Goal: Task Accomplishment & Management: Manage account settings

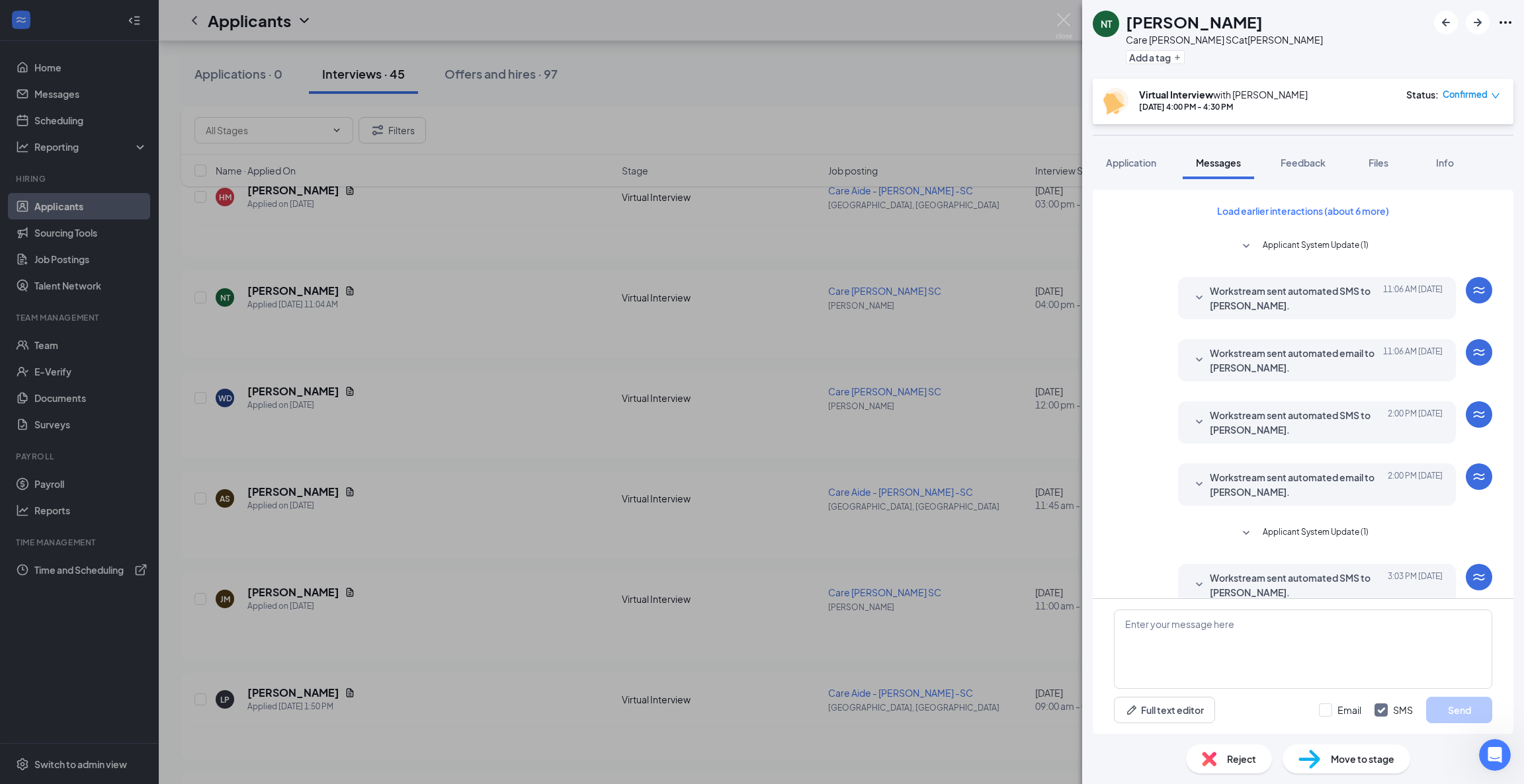
scroll to position [206, 0]
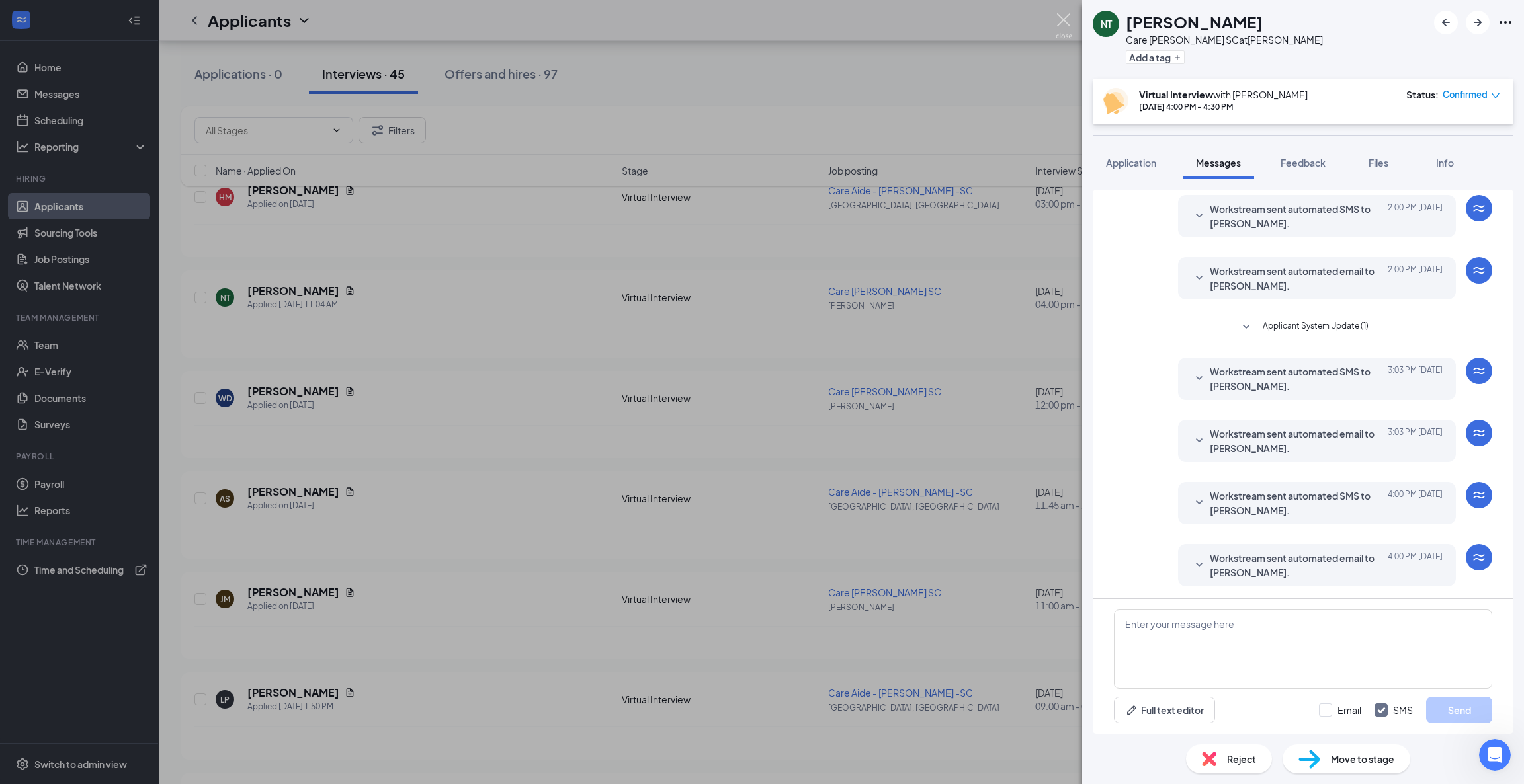
click at [1067, 26] on img at bounding box center [1064, 26] width 17 height 26
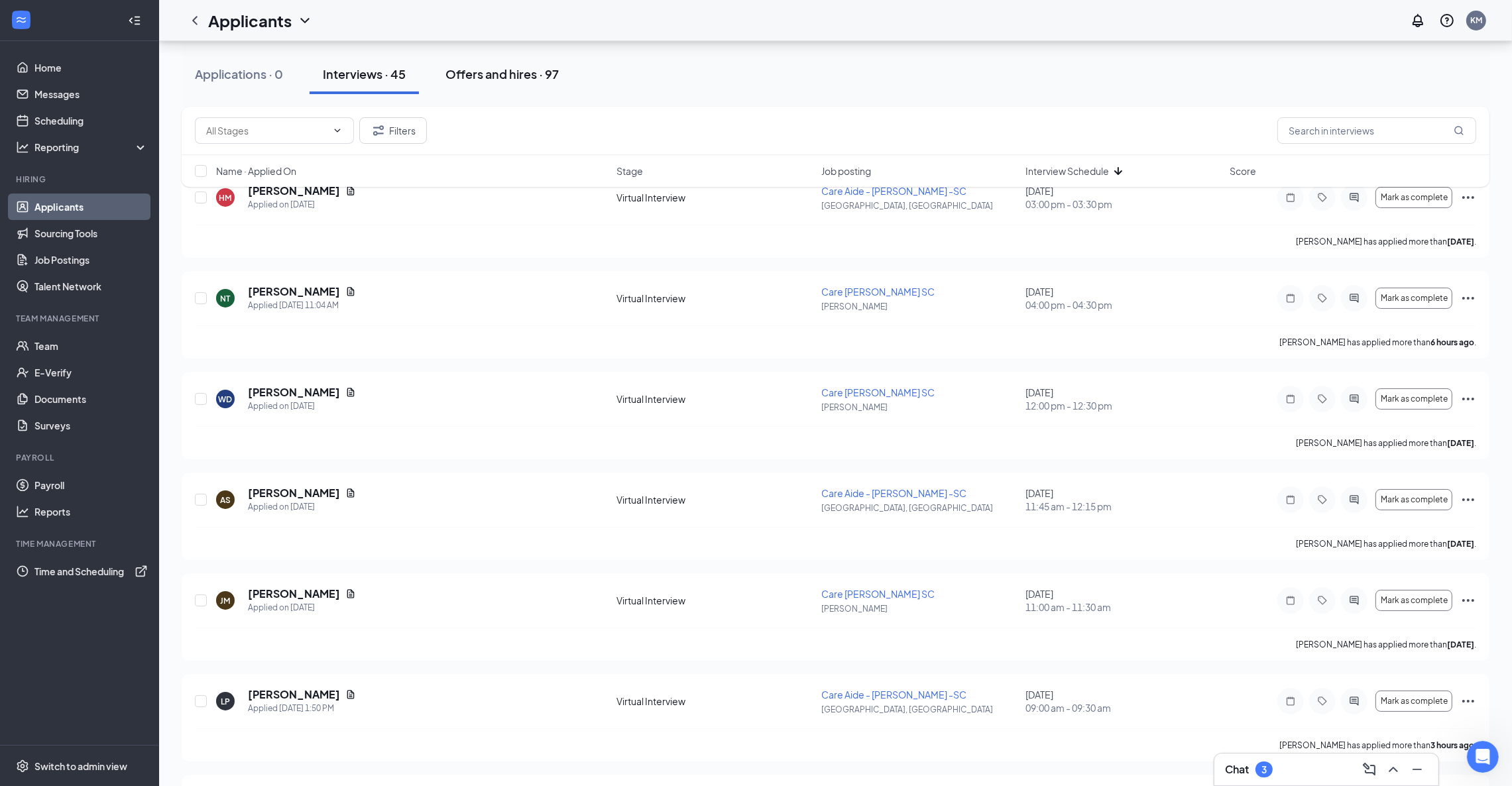
click at [479, 73] on div "Offers and hires · 97" at bounding box center [502, 74] width 114 height 17
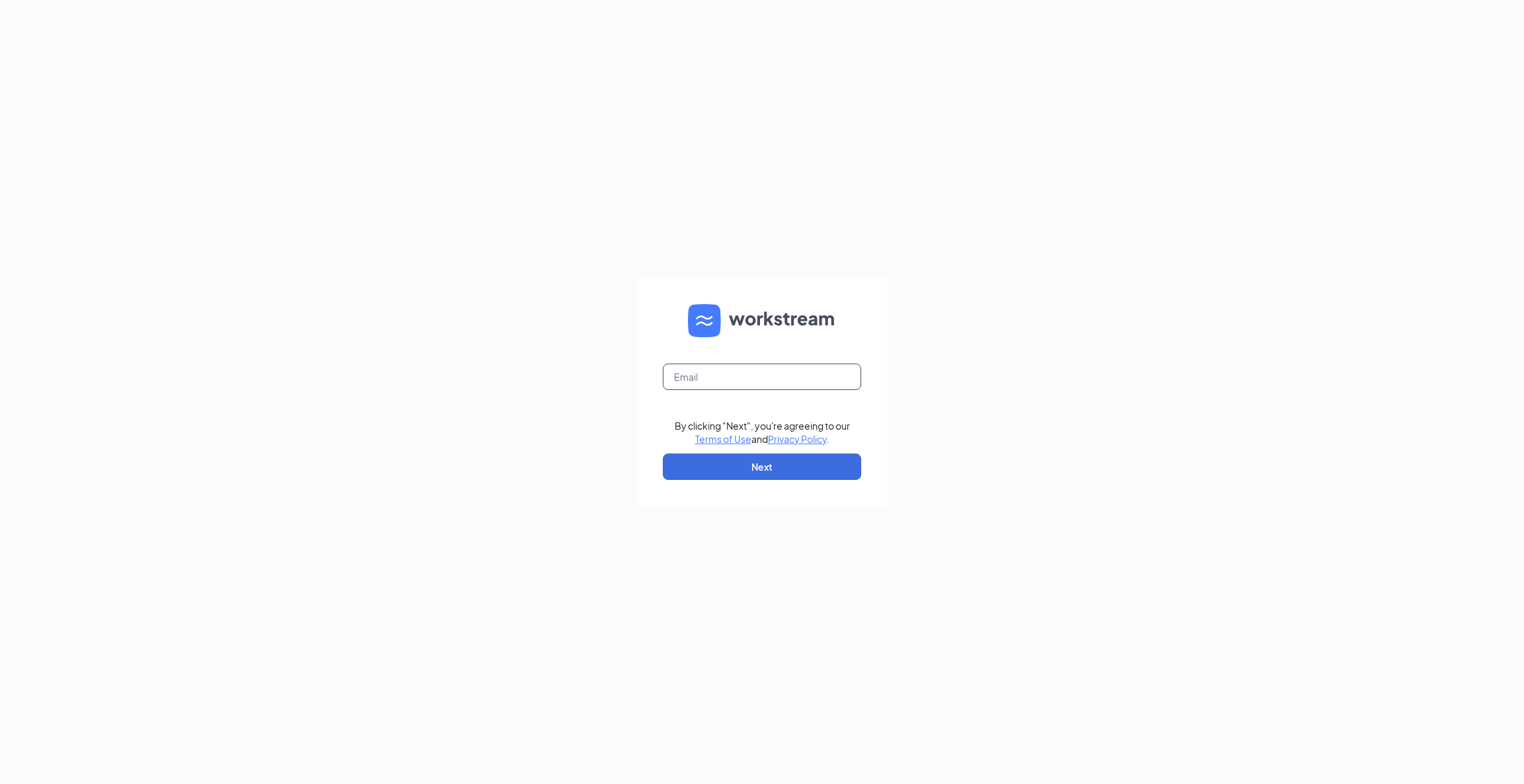
click at [735, 375] on input "text" at bounding box center [762, 376] width 198 height 27
type input "admin2016@seniorhelpers.com"
click at [802, 464] on button "Next" at bounding box center [762, 467] width 198 height 27
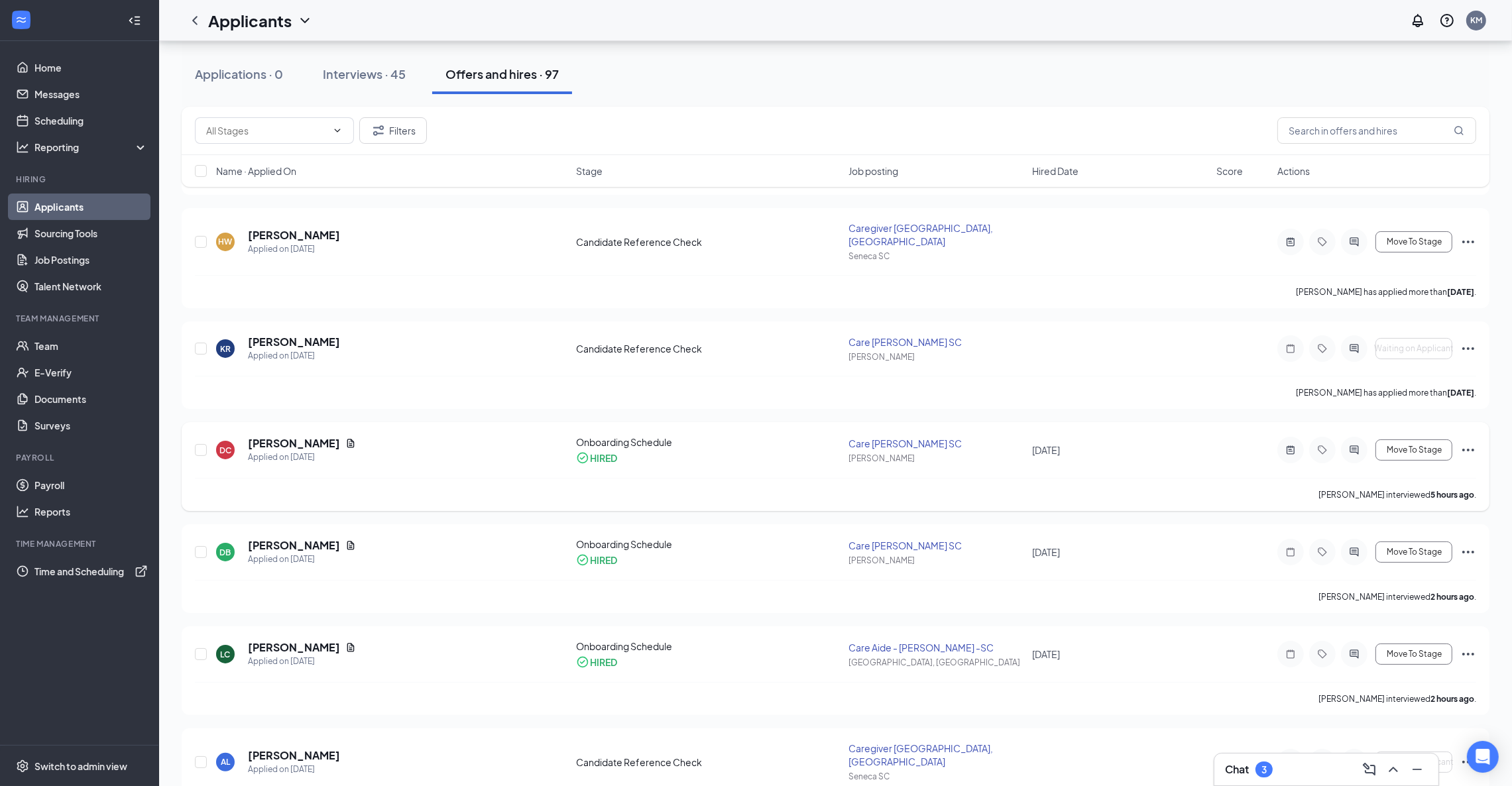
scroll to position [298, 0]
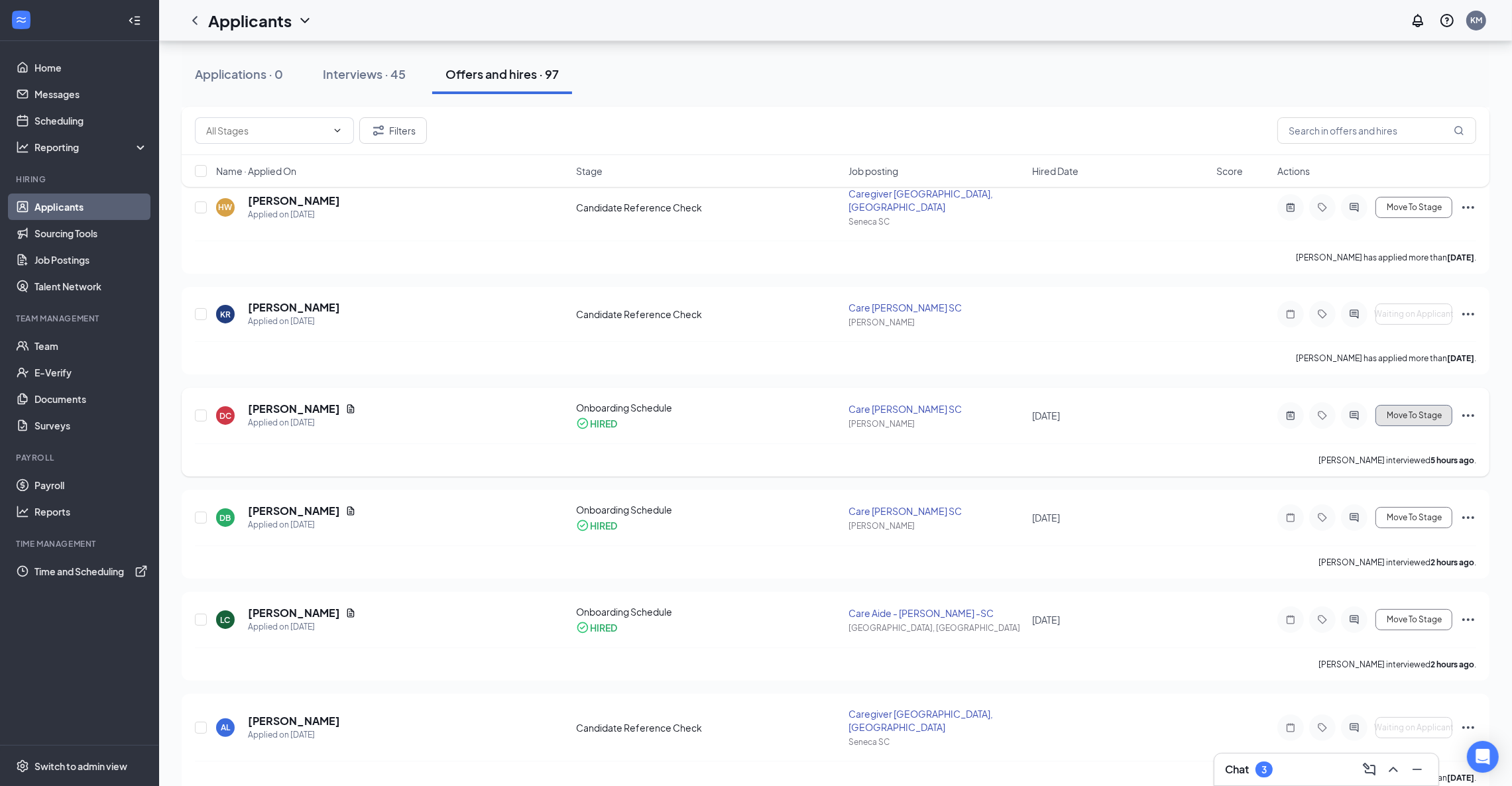
click at [1430, 411] on span "Move To Stage" at bounding box center [1414, 415] width 55 height 9
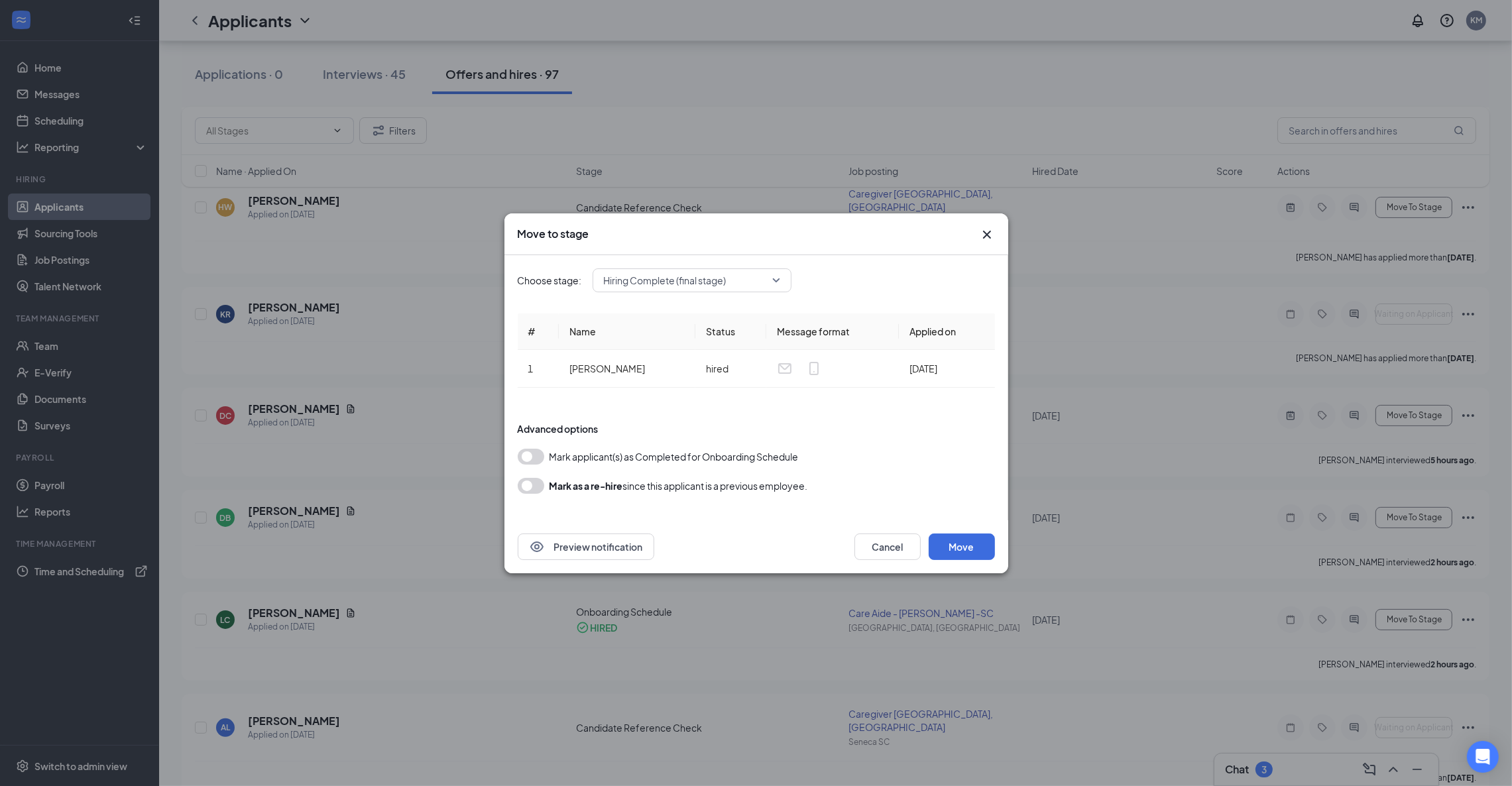
click at [532, 458] on button "button" at bounding box center [531, 457] width 27 height 16
click at [747, 283] on span "Hiring Complete (final stage)" at bounding box center [685, 281] width 164 height 20
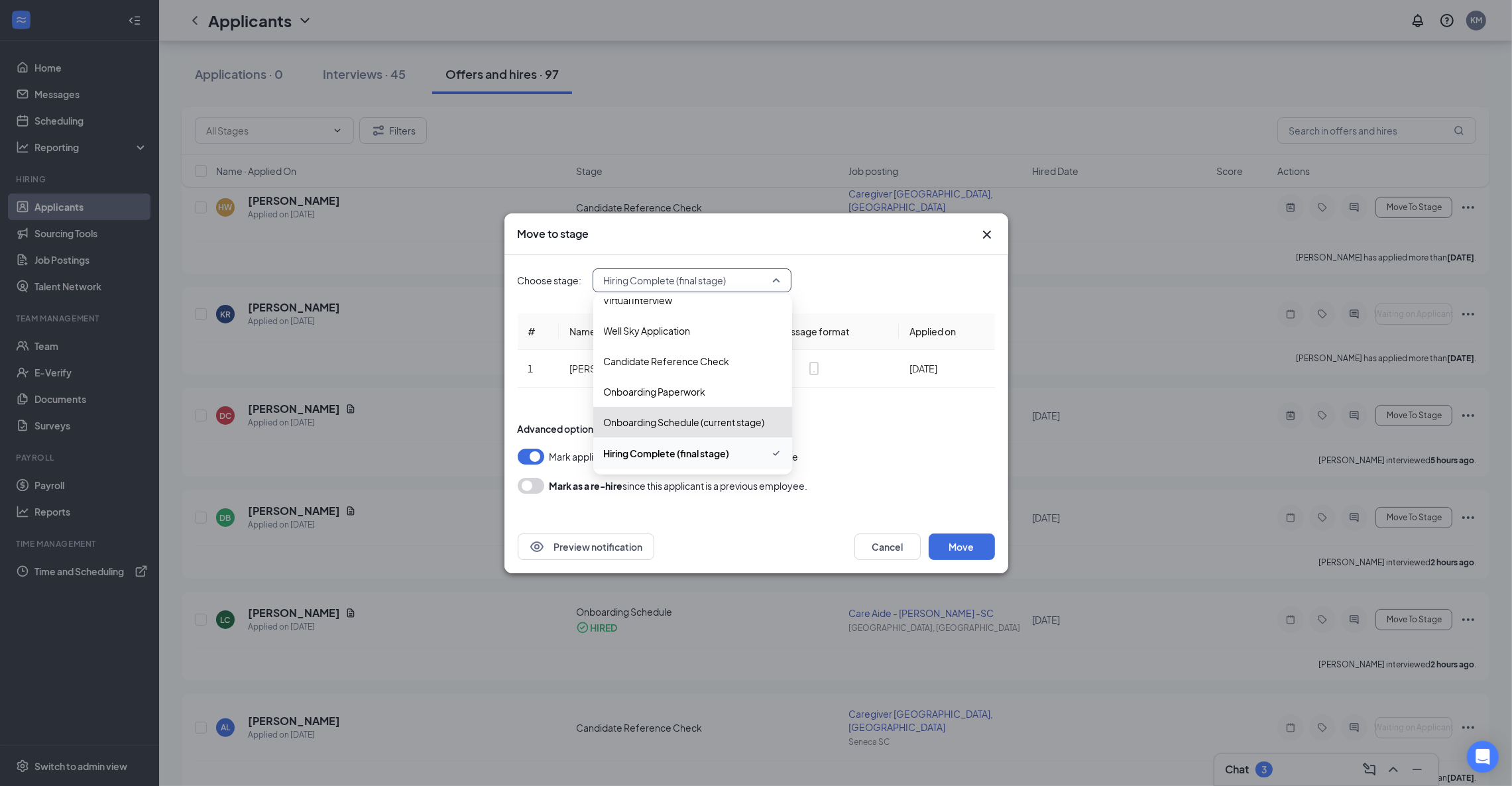
click at [846, 296] on div "Choose stage: Hiring Complete (final stage) 4025568 4009831 Application Virtual…" at bounding box center [756, 388] width 477 height 265
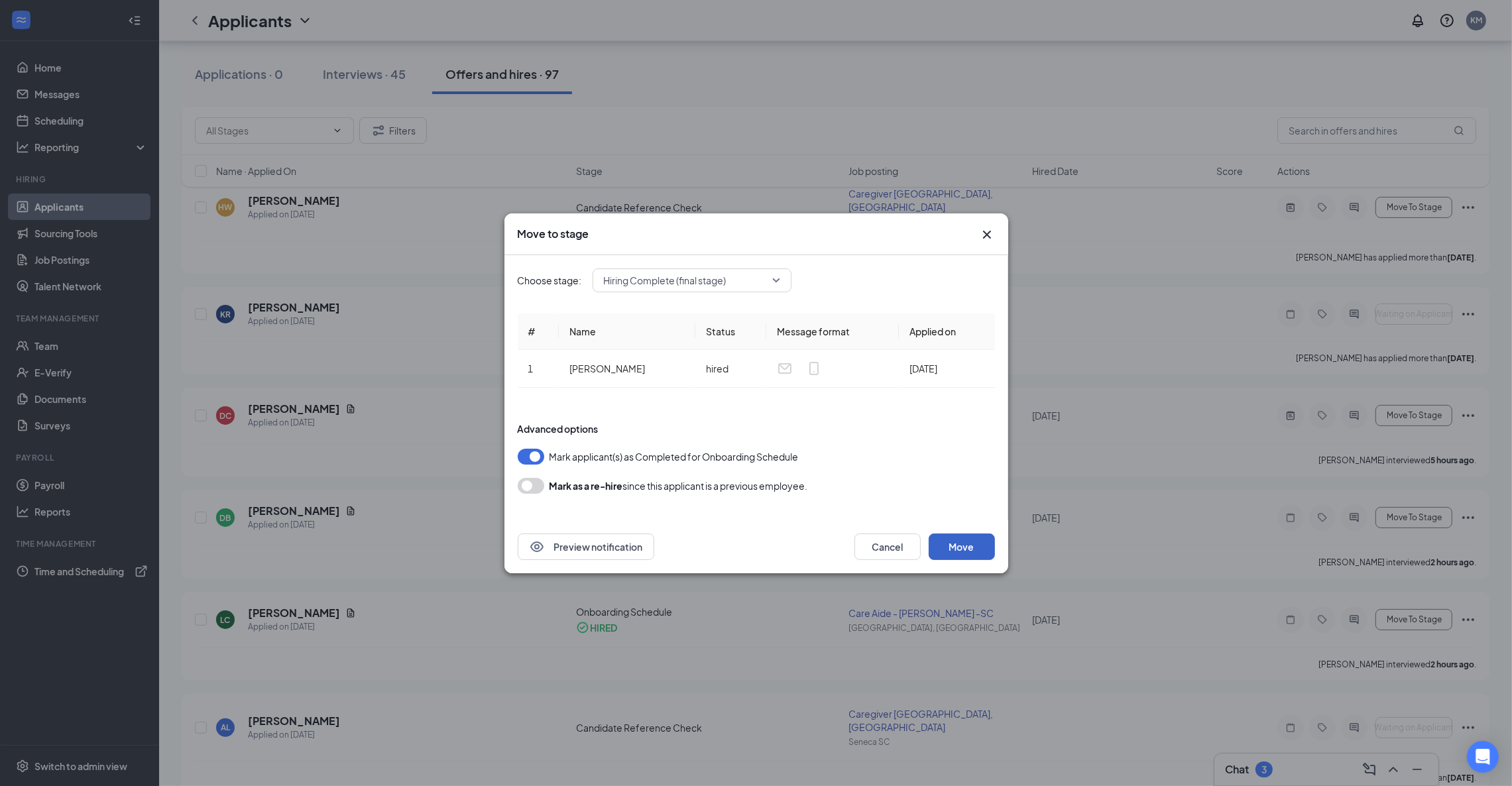
click at [964, 545] on button "Move" at bounding box center [962, 547] width 67 height 27
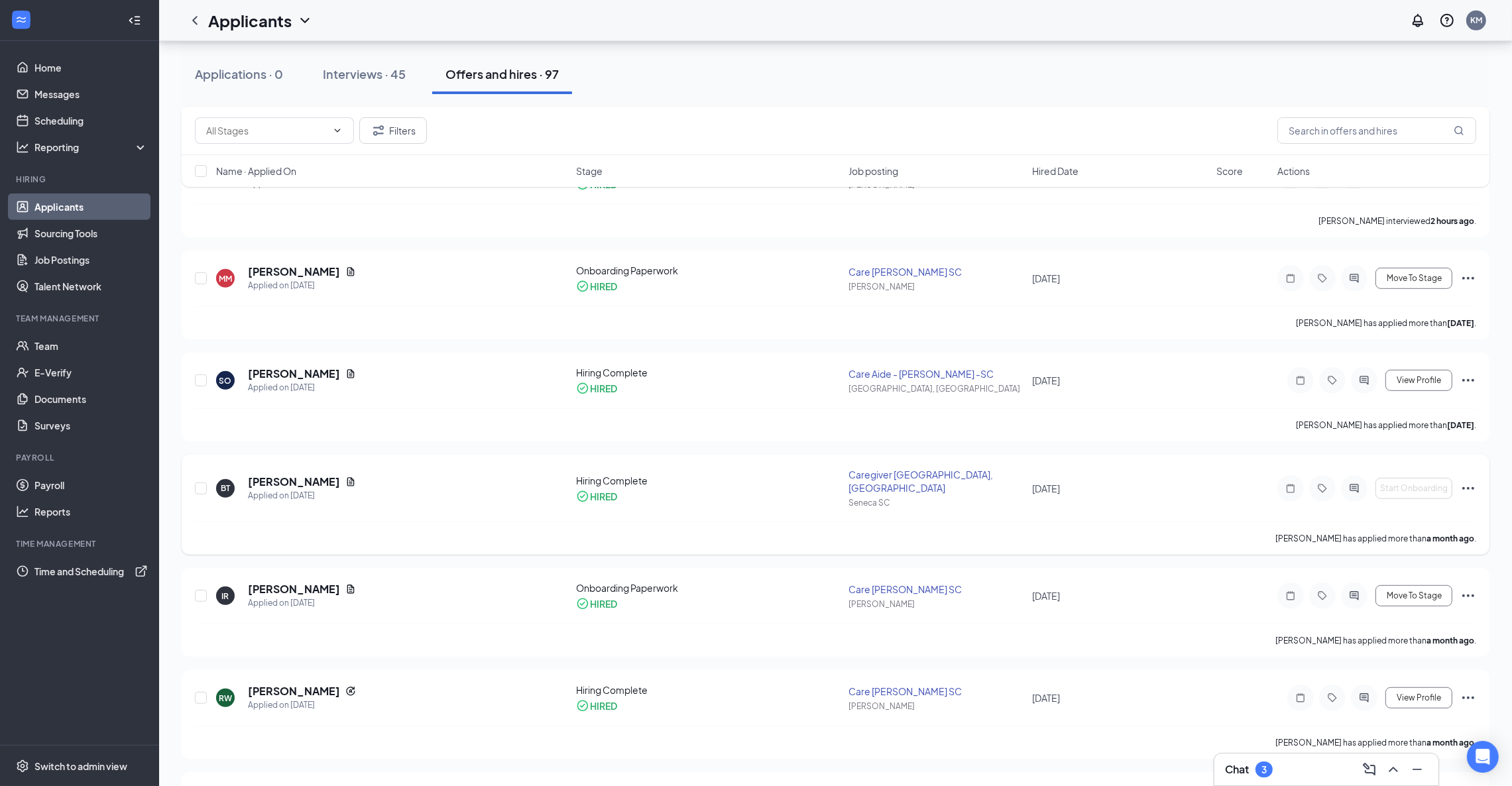
scroll to position [1093, 0]
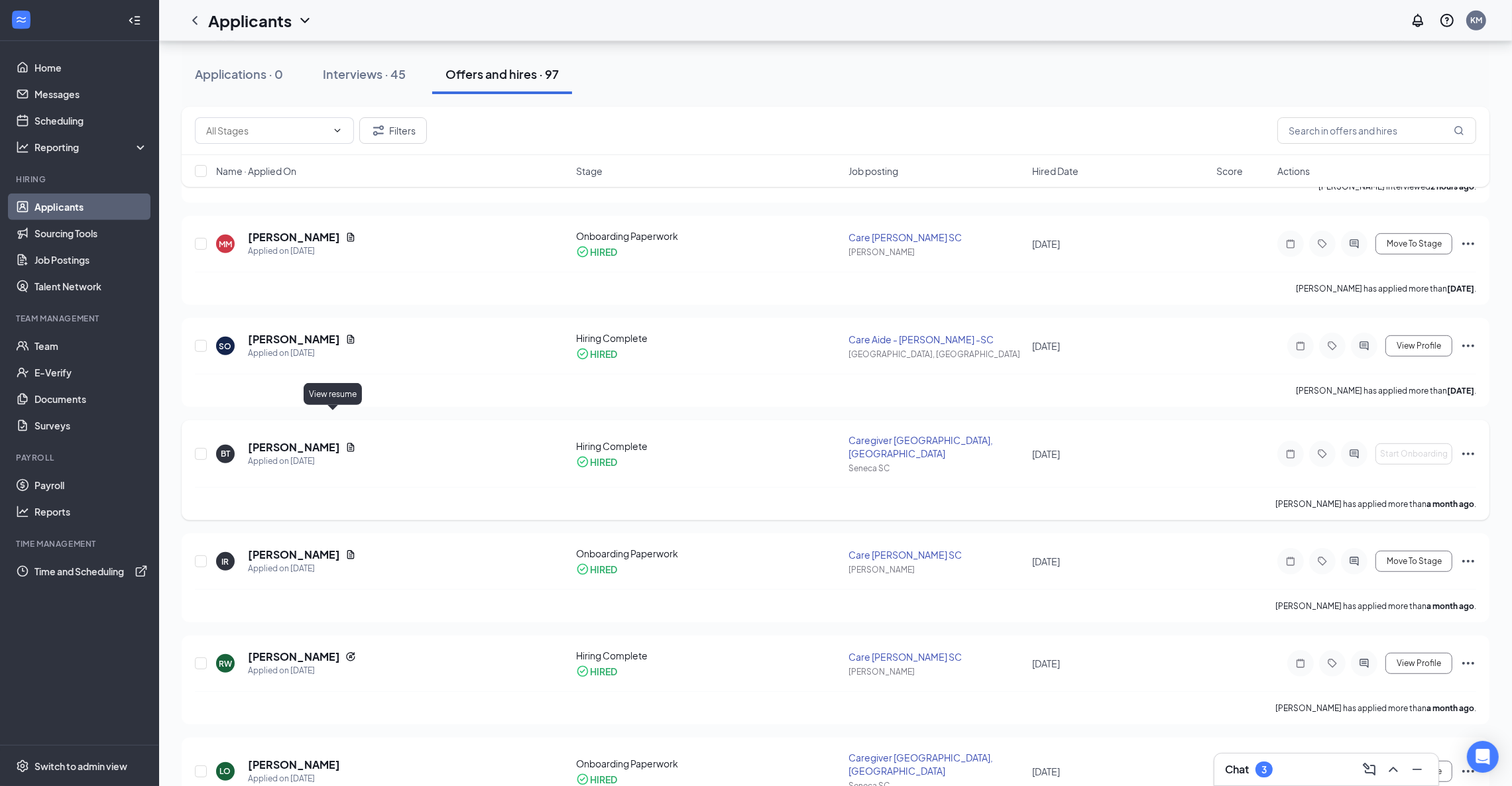
click at [347, 443] on icon "Document" at bounding box center [351, 447] width 7 height 9
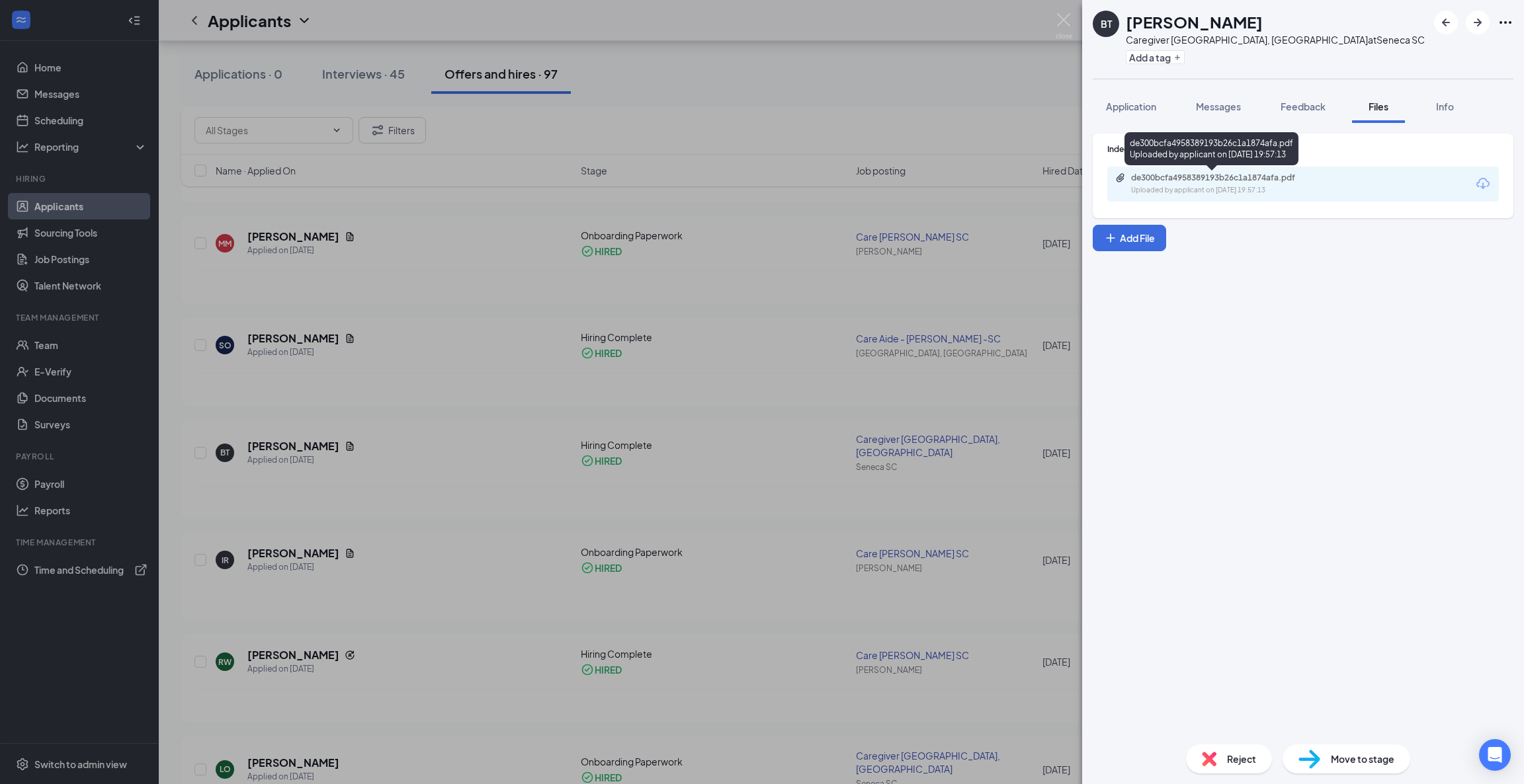
click at [1226, 175] on div "de300bcfa4958389193b26c1a1874afa.pdf" at bounding box center [1224, 177] width 185 height 11
click at [915, 118] on div "BT Brittney Taylor Caregiver Oconee County, SC at Seneca SC Add a tag Applicati…" at bounding box center [762, 392] width 1524 height 784
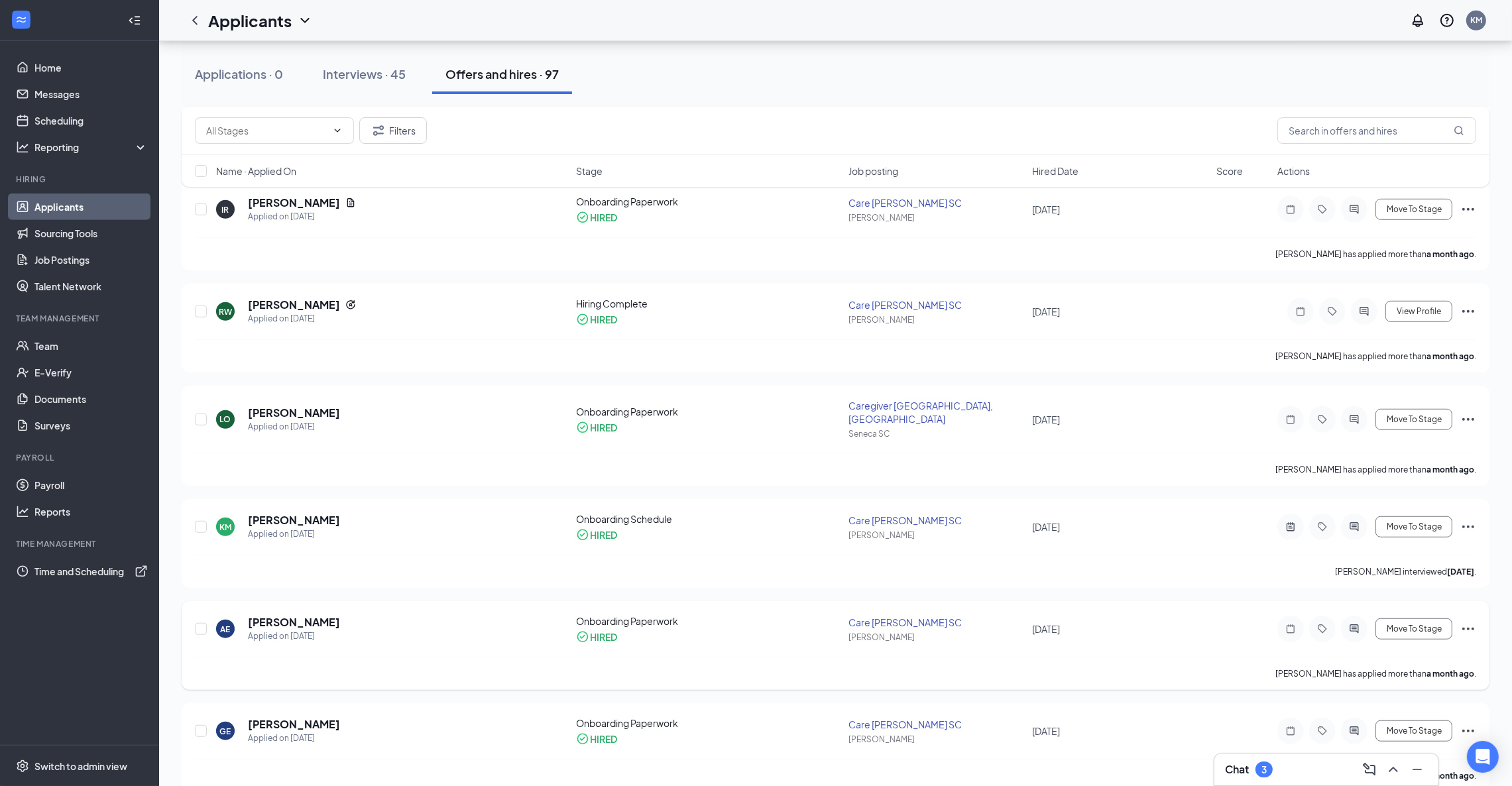
scroll to position [1492, 0]
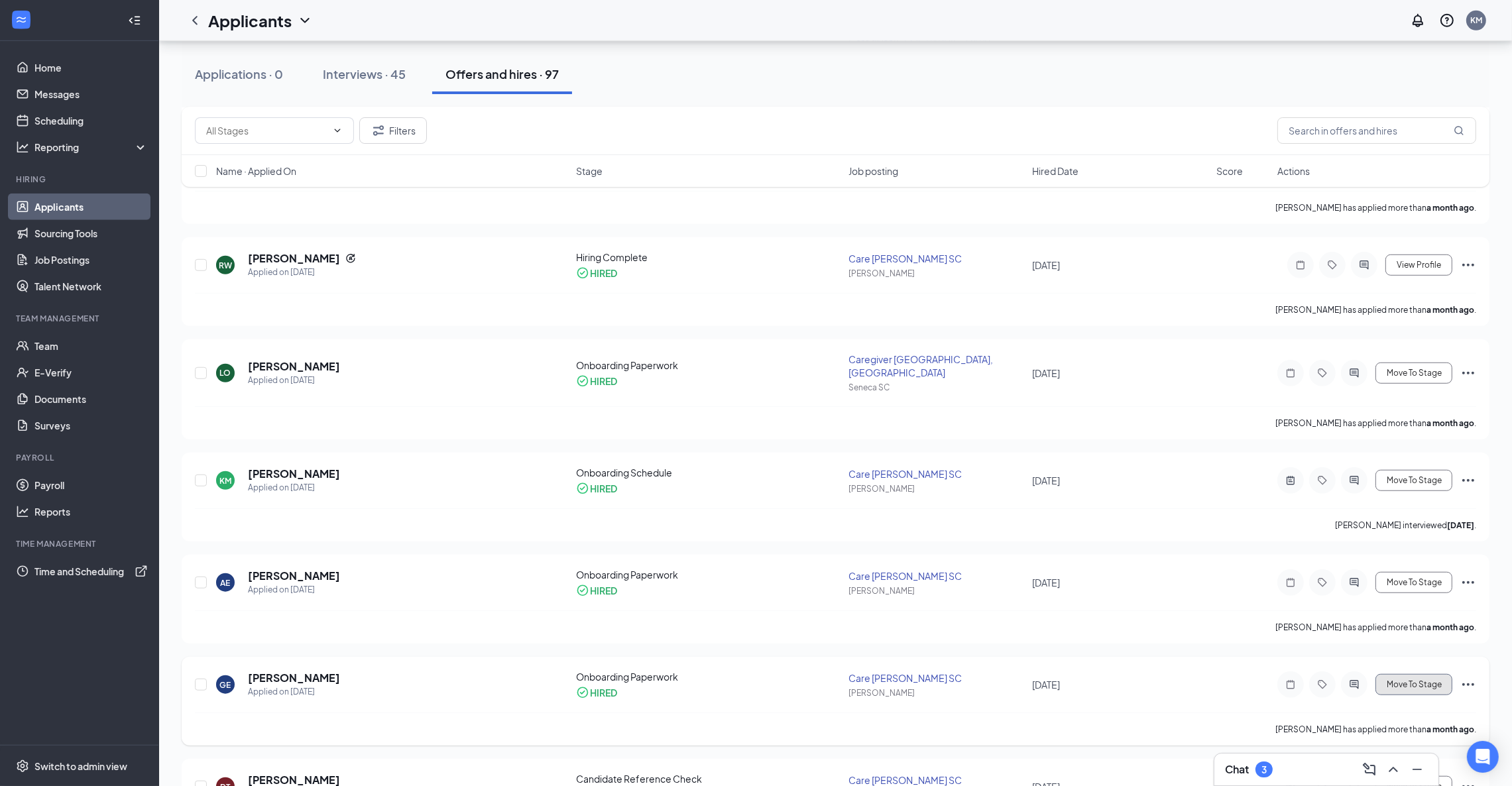
click at [1438, 680] on span "Move To Stage" at bounding box center [1414, 685] width 55 height 9
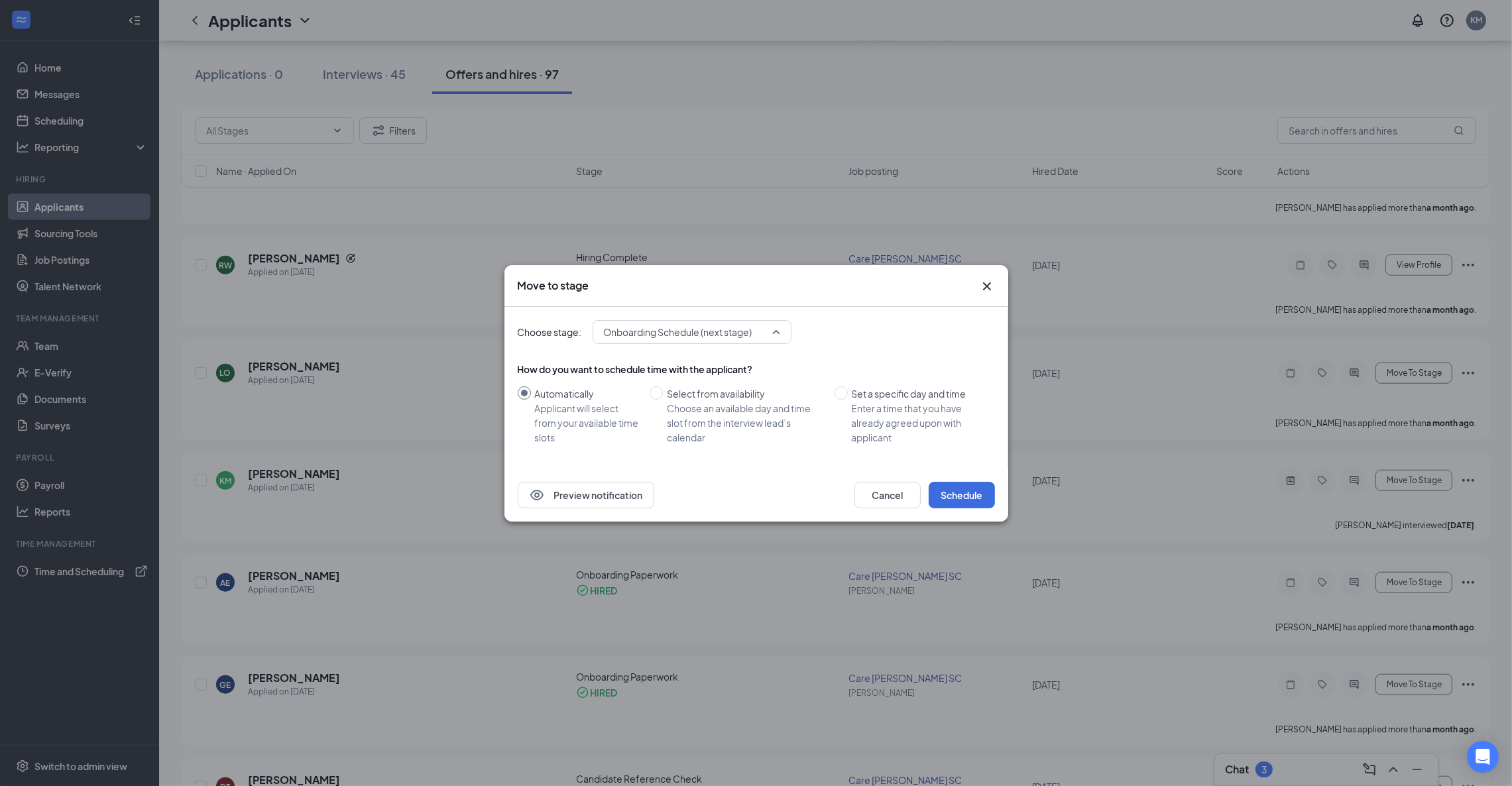
click at [736, 338] on span "Onboarding Schedule (next stage)" at bounding box center [678, 333] width 148 height 20
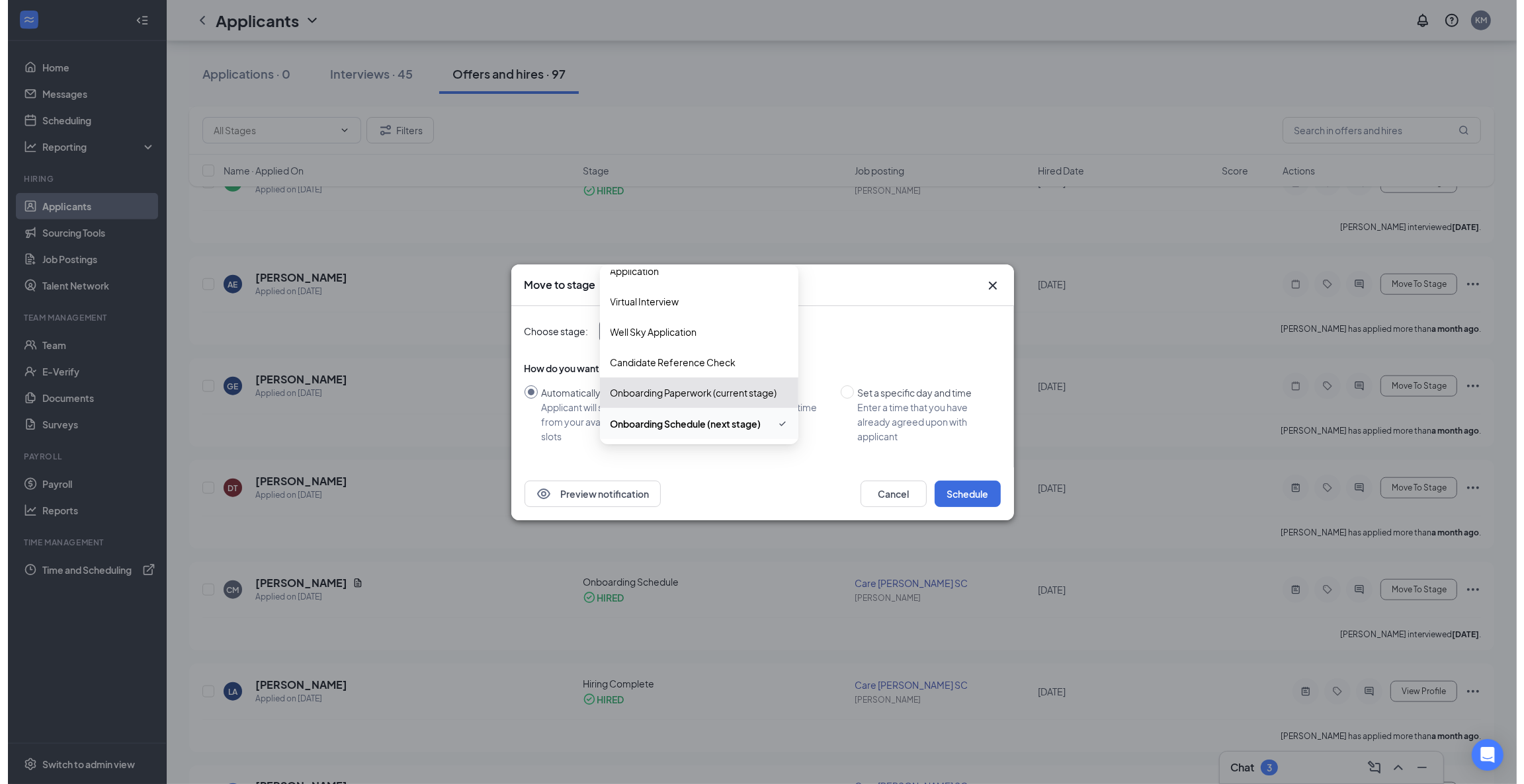
scroll to position [45, 0]
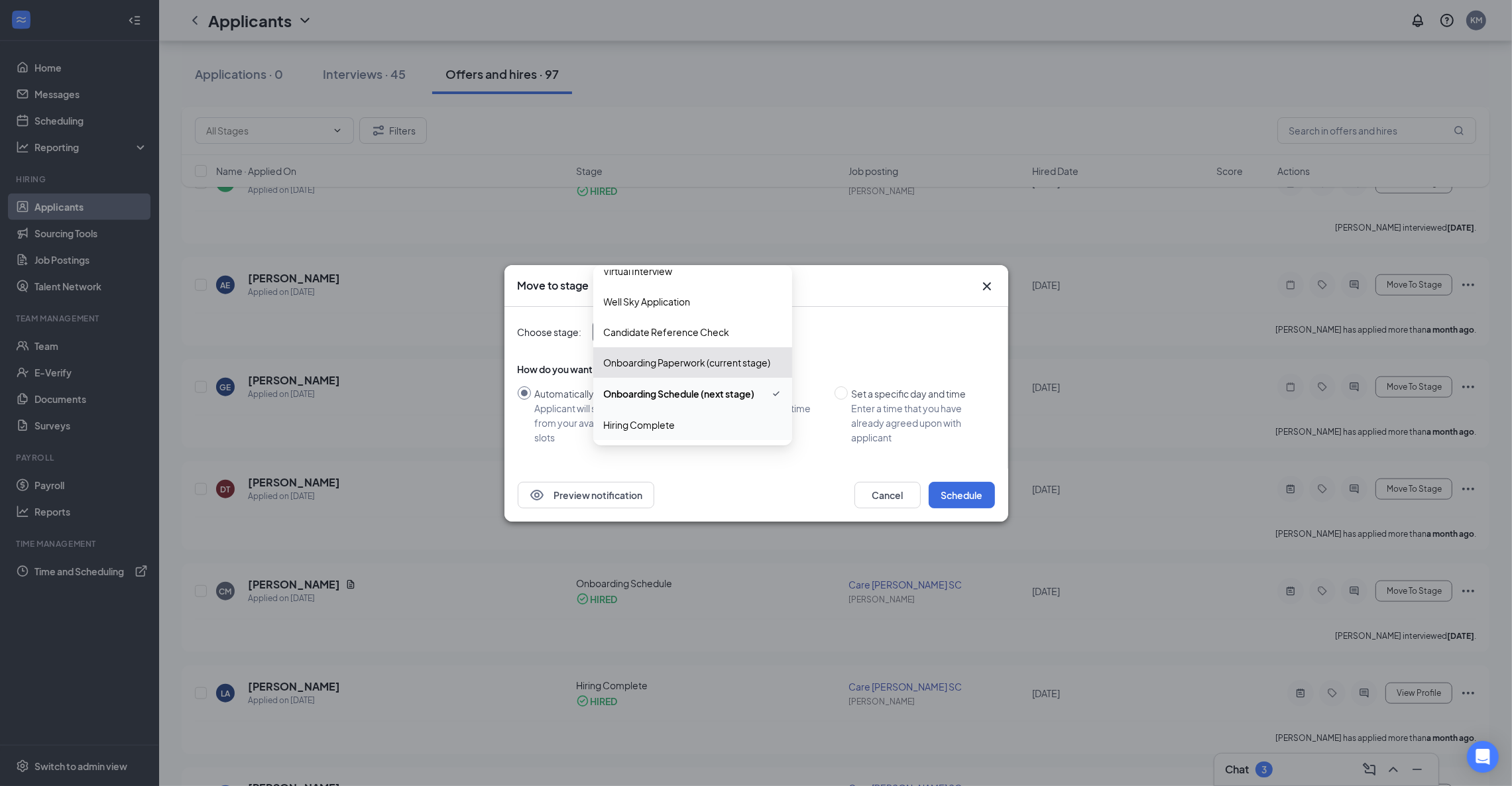
click at [719, 424] on span "Hiring Complete" at bounding box center [693, 425] width 178 height 14
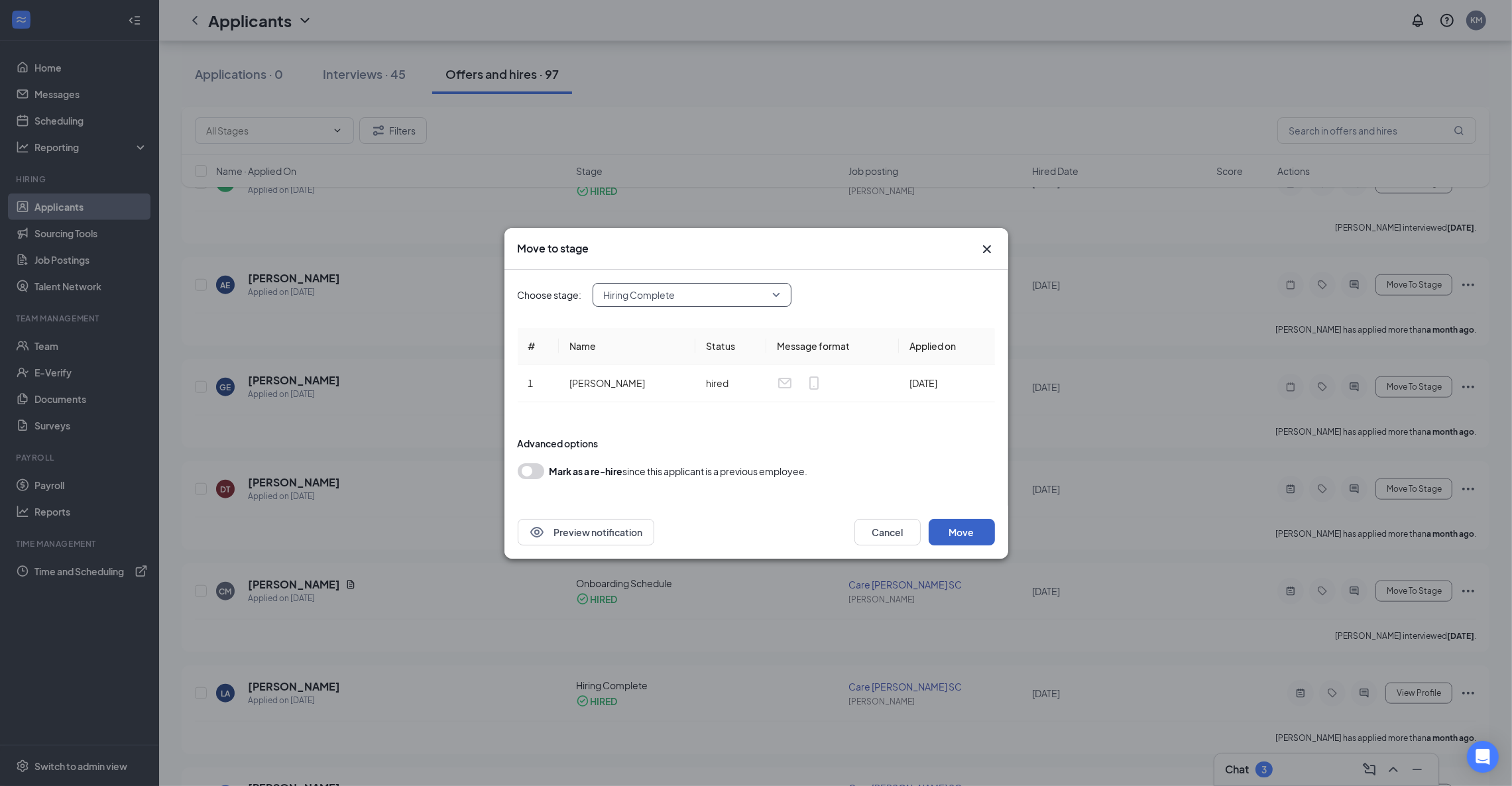
click at [957, 532] on button "Move" at bounding box center [962, 532] width 67 height 27
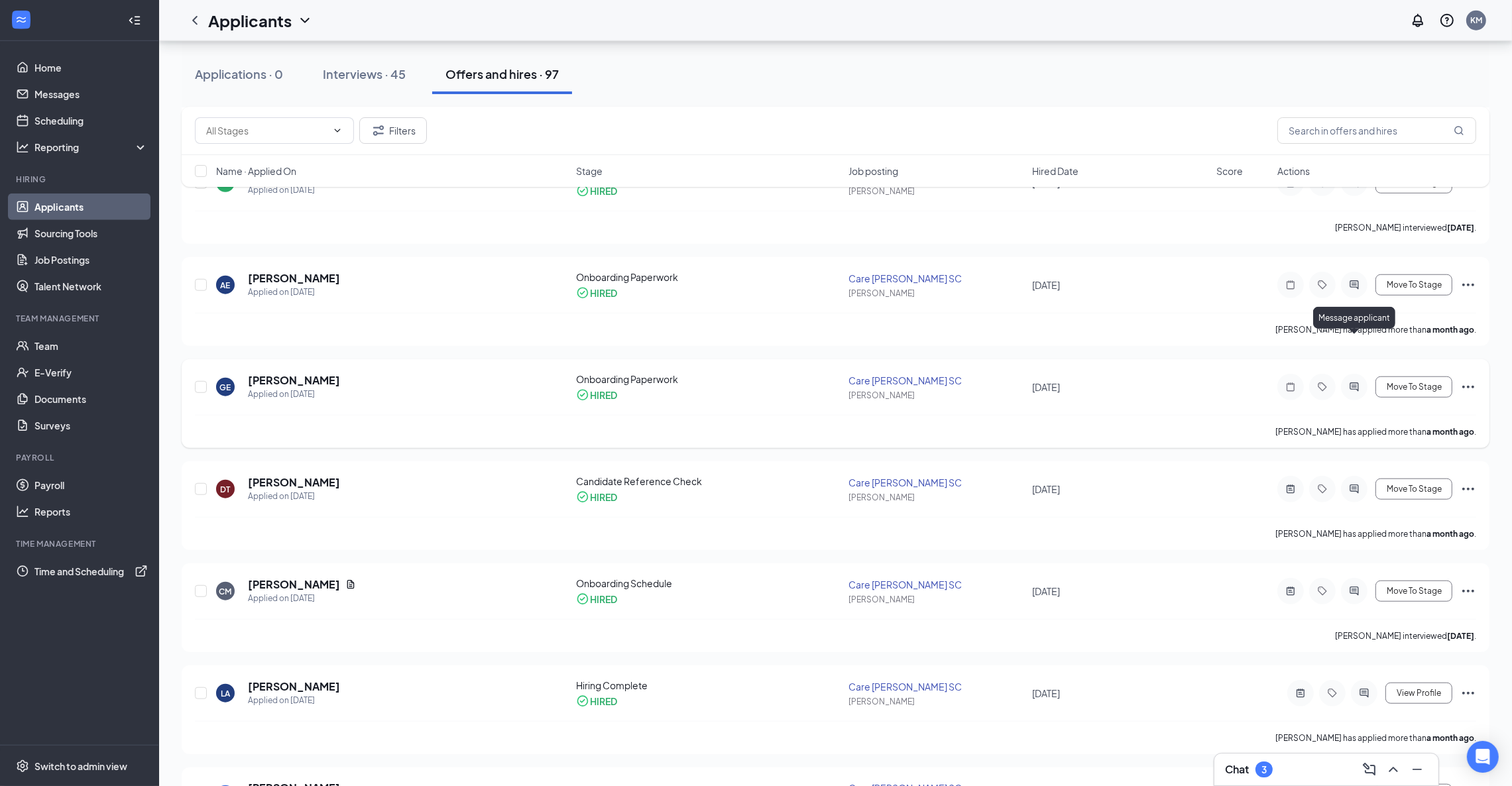
click at [1354, 382] on icon "ActiveChat" at bounding box center [1354, 387] width 16 height 11
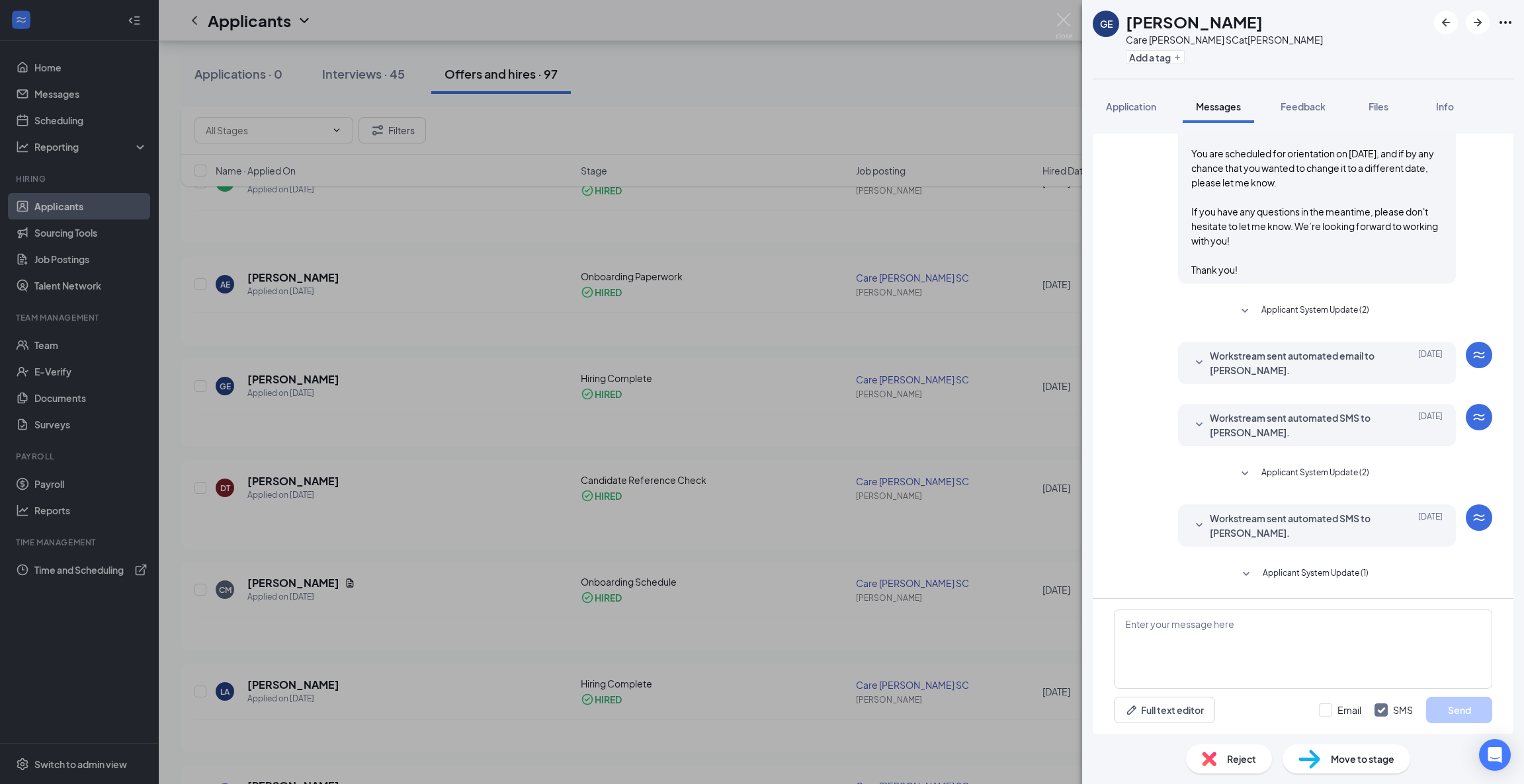
scroll to position [423, 0]
click at [1191, 521] on icon "SmallChevronDown" at bounding box center [1199, 526] width 16 height 16
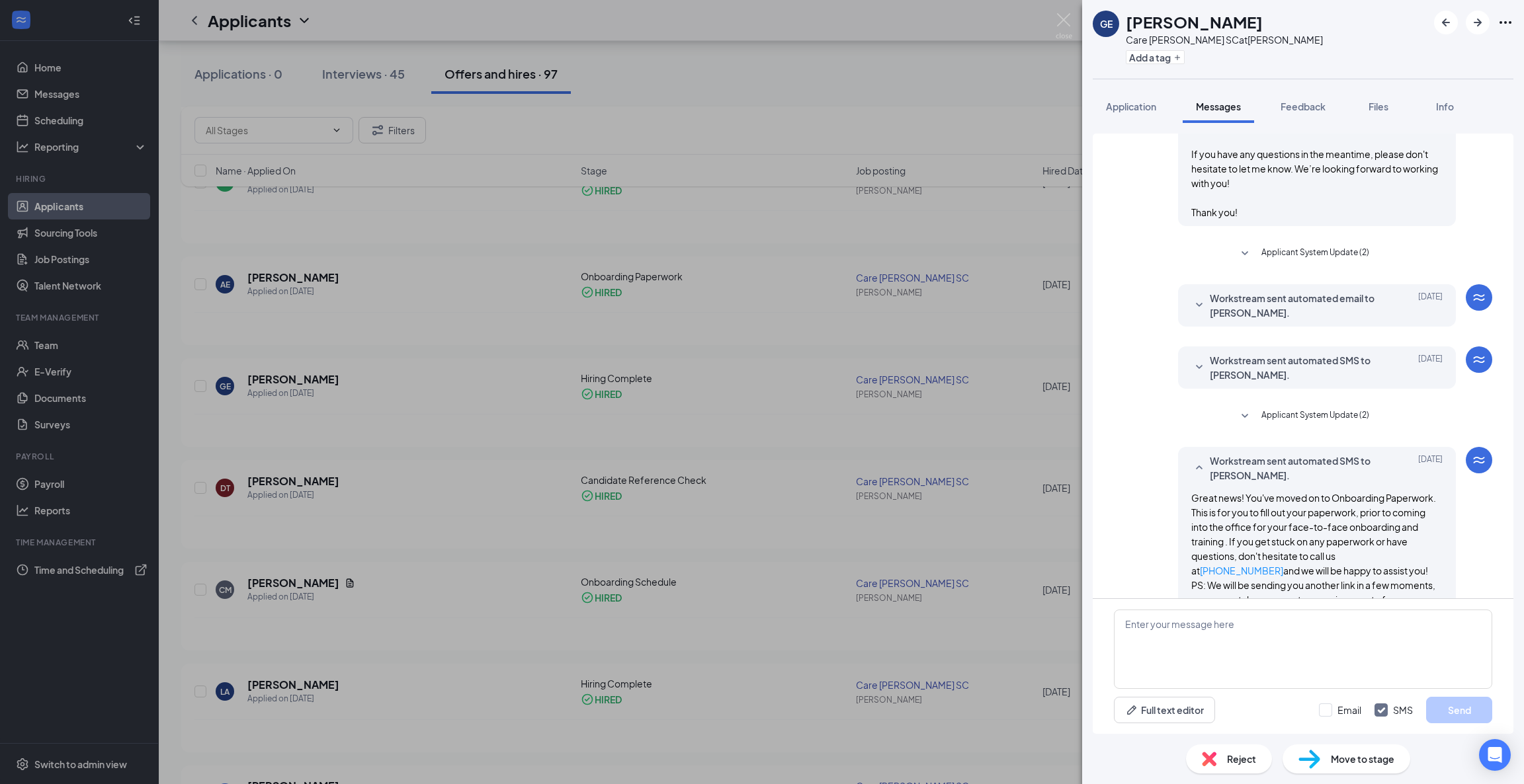
click at [1191, 476] on icon "SmallChevronUp" at bounding box center [1199, 468] width 16 height 16
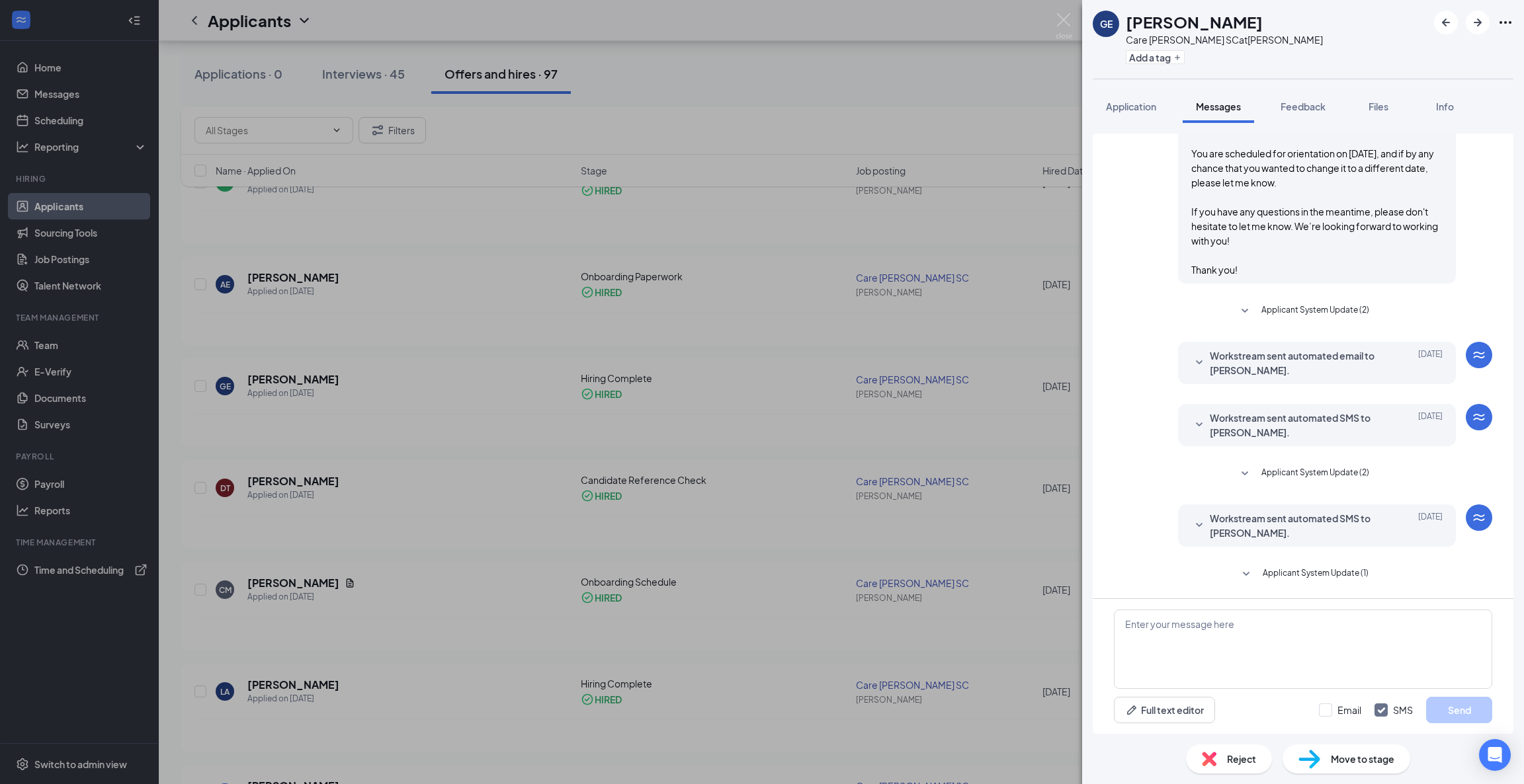
click at [1271, 570] on span "Applicant System Update (1)" at bounding box center [1315, 575] width 106 height 16
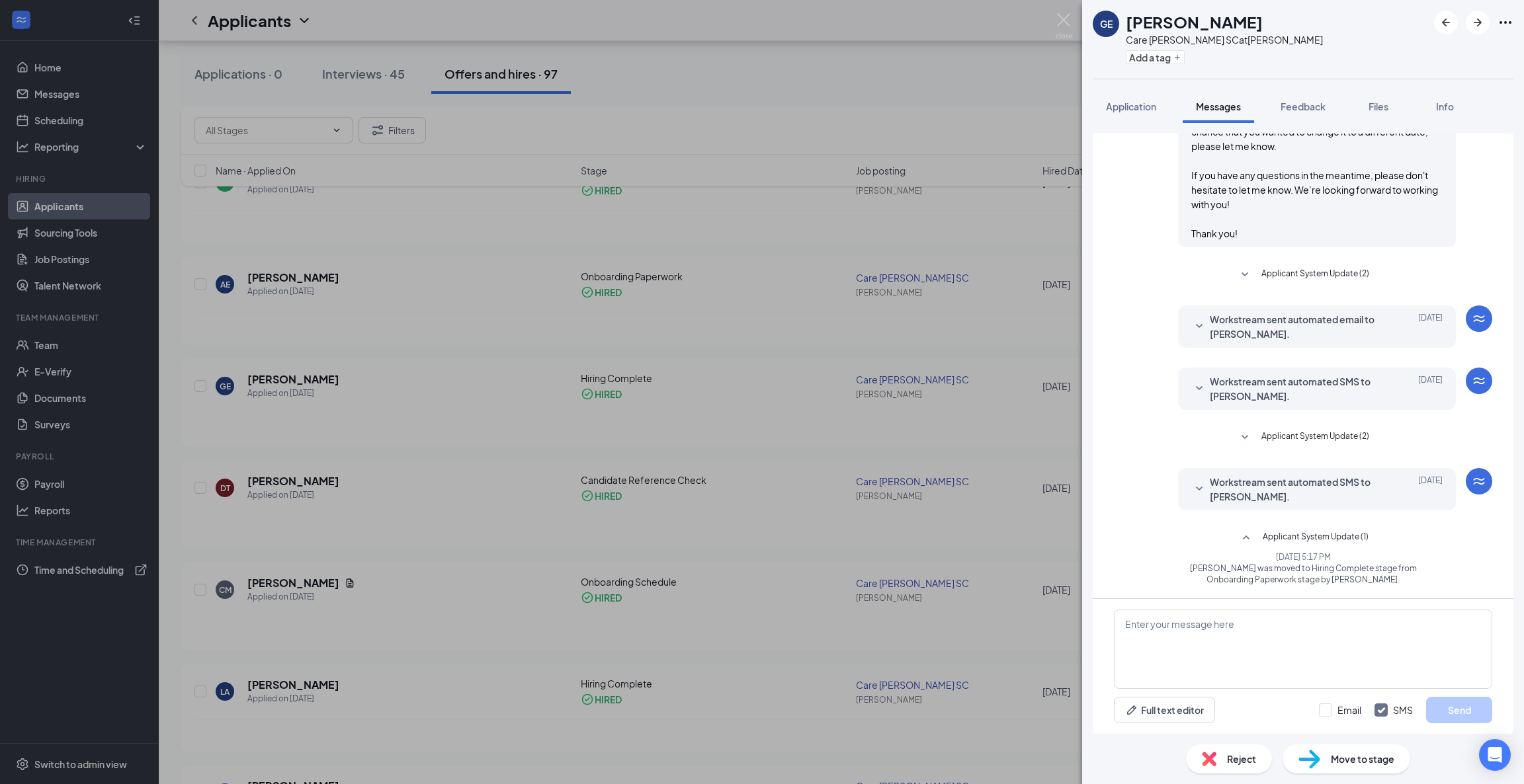
scroll to position [459, 0]
click at [1061, 19] on img at bounding box center [1064, 26] width 17 height 26
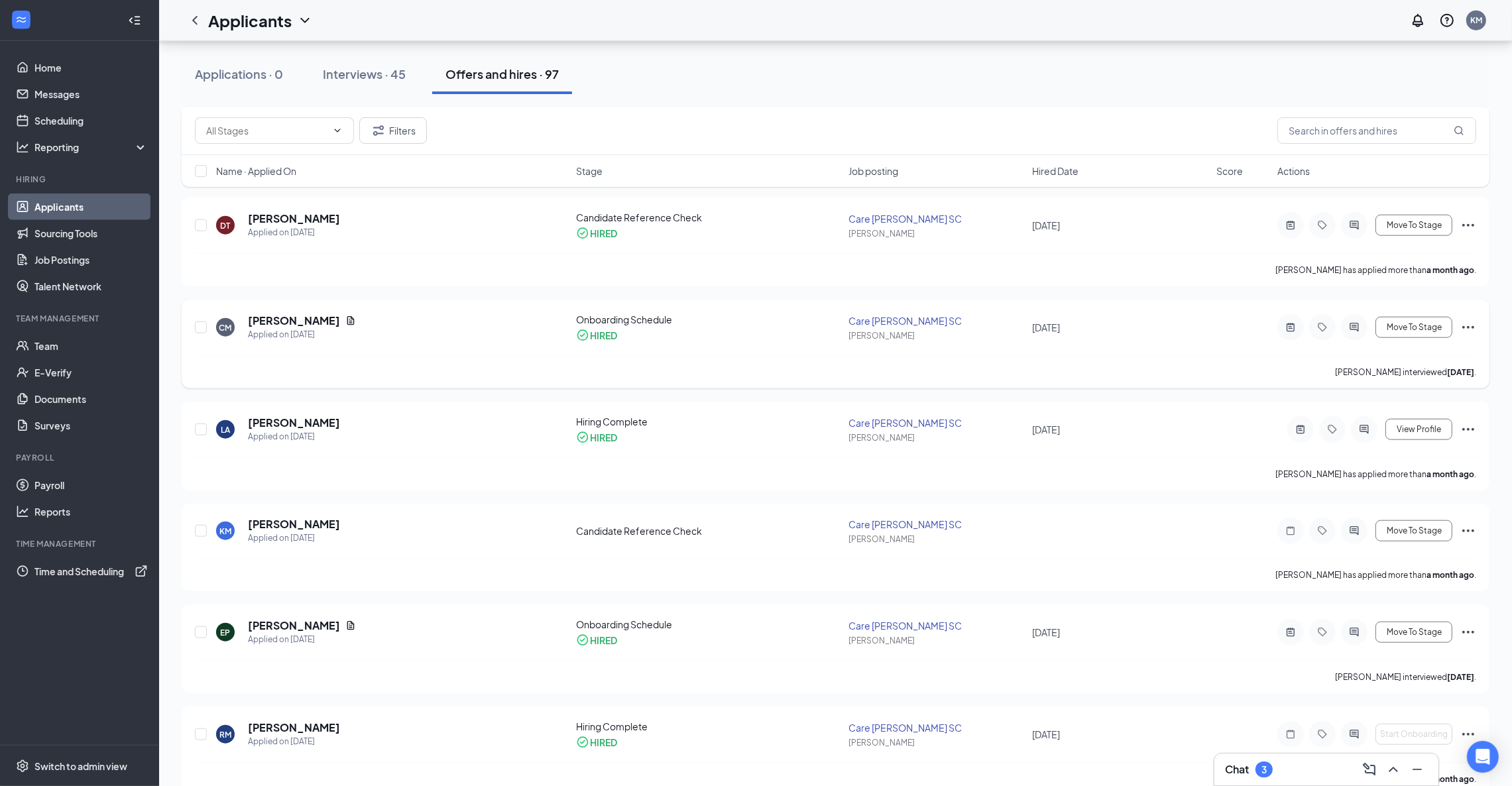
scroll to position [2088, 0]
